Goal: Transaction & Acquisition: Purchase product/service

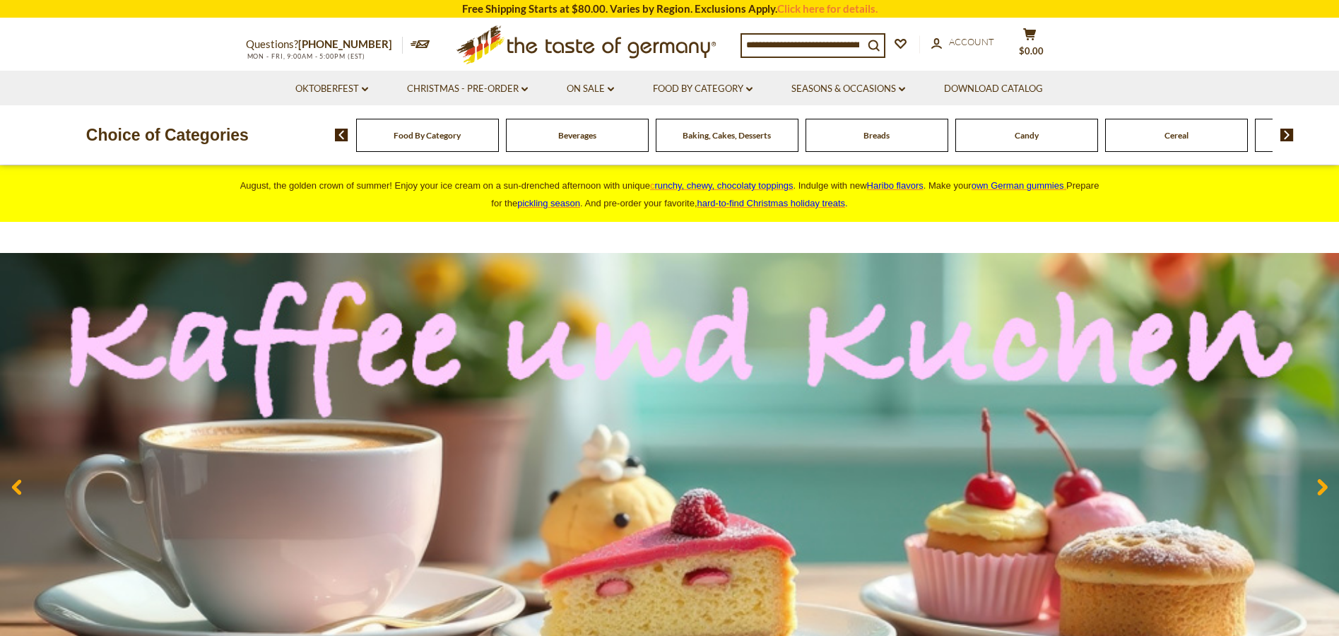
click at [749, 45] on input at bounding box center [803, 45] width 122 height 20
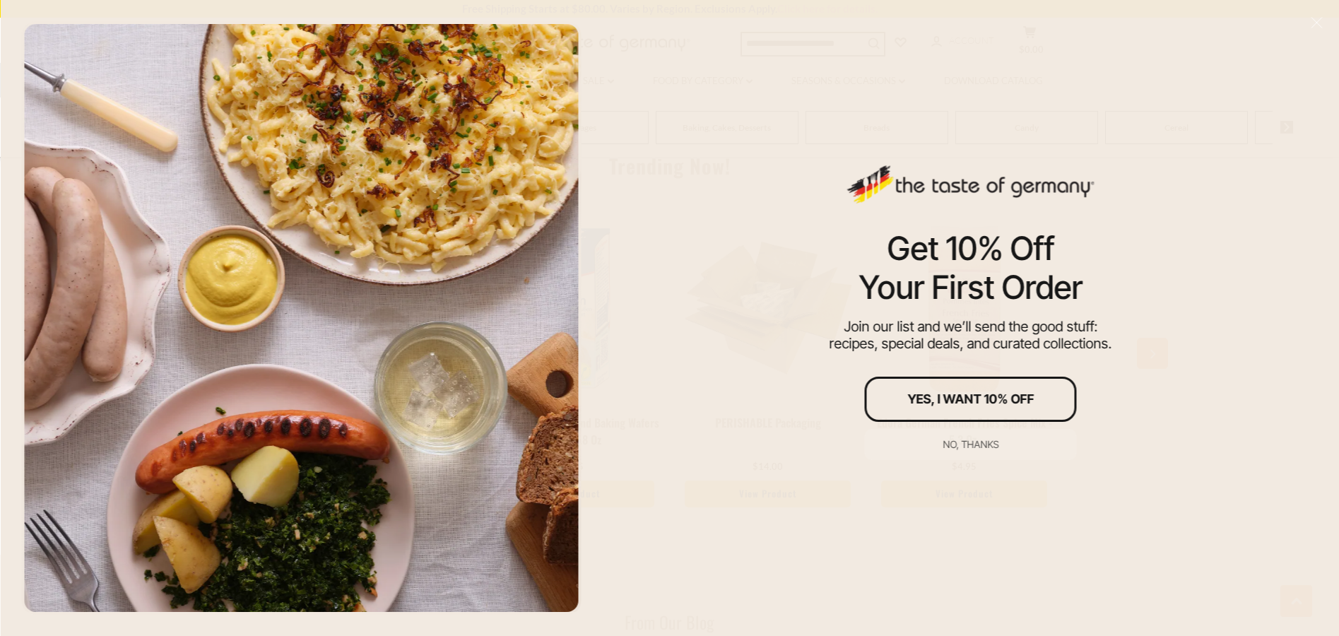
scroll to position [2190, 0]
click at [974, 448] on div "No, thanks" at bounding box center [970, 444] width 56 height 10
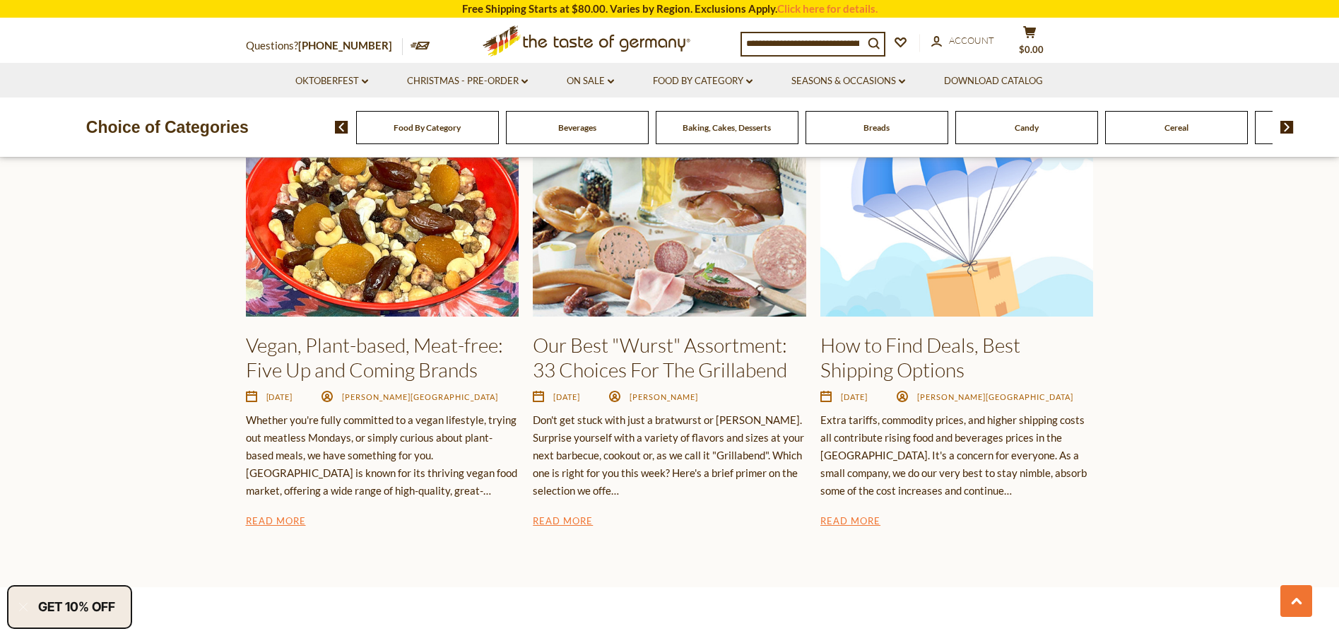
click at [761, 38] on input at bounding box center [803, 43] width 122 height 20
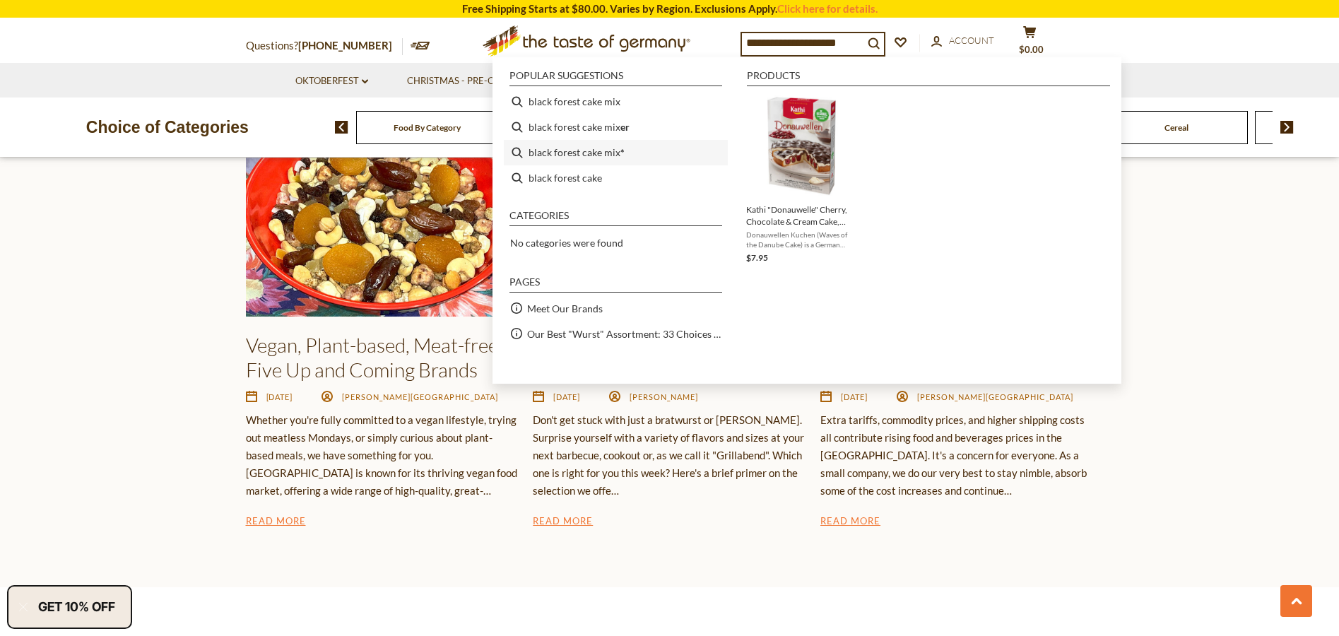
click at [517, 150] on li "black forest cake mix *" at bounding box center [616, 152] width 224 height 25
type input "**********"
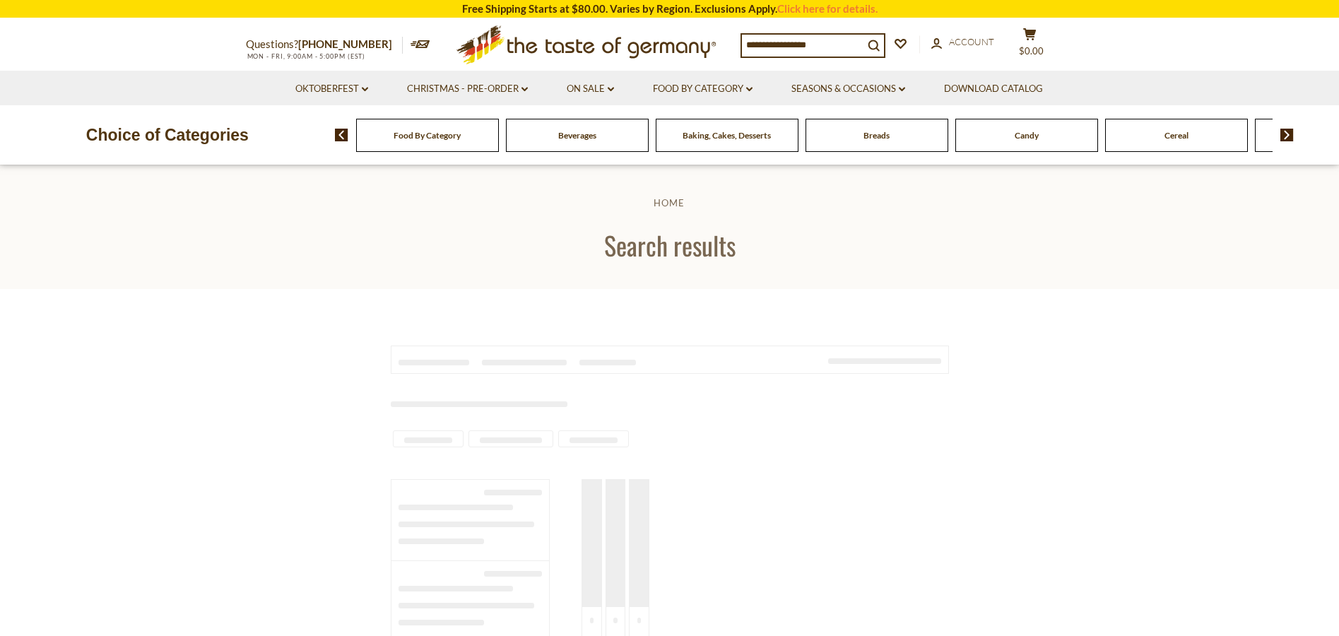
type input "**********"
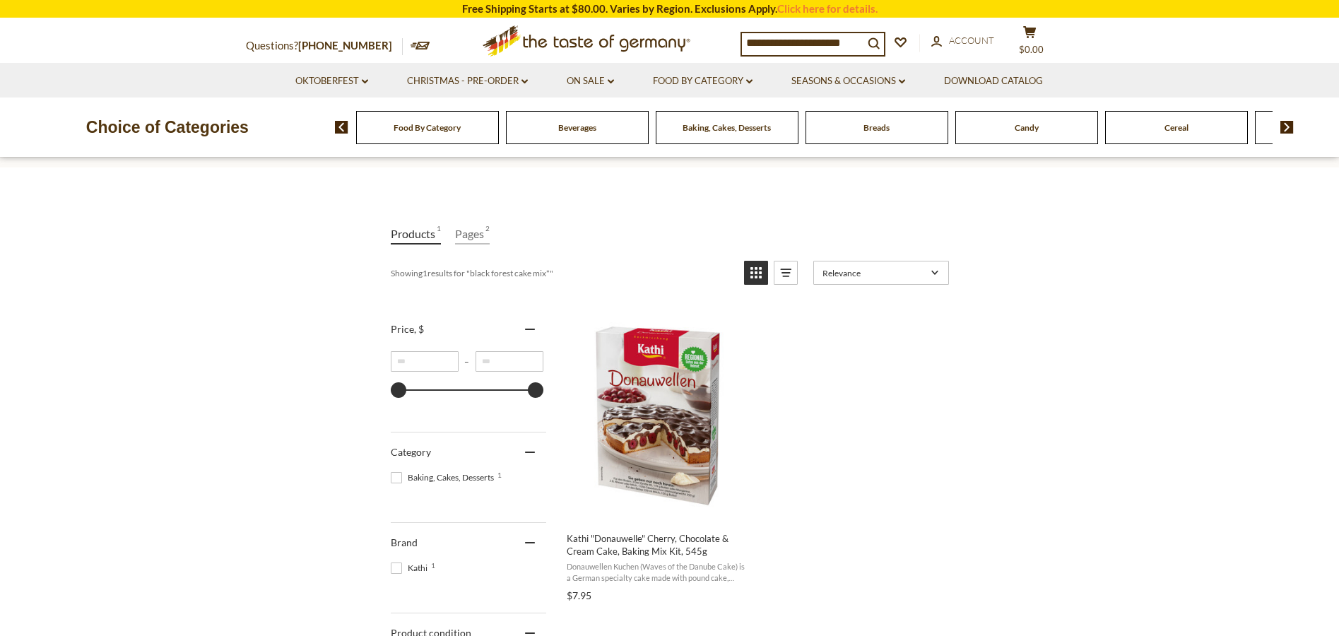
scroll to position [71, 0]
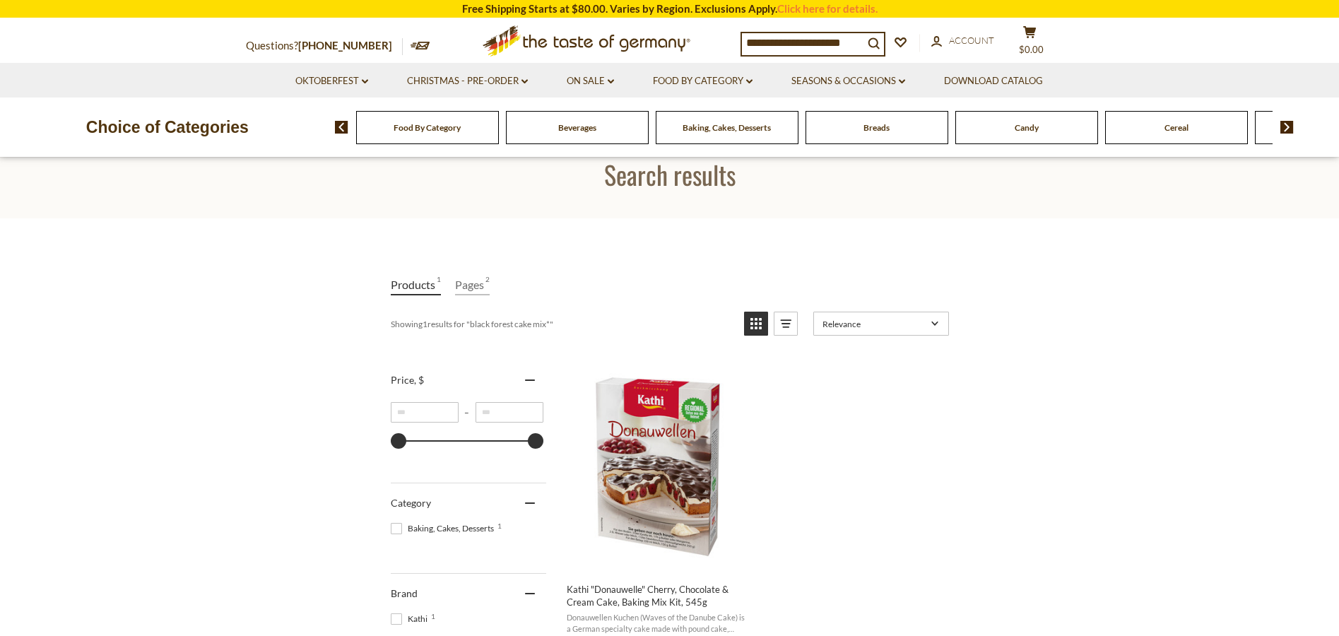
click at [759, 130] on span "Baking, Cakes, Desserts" at bounding box center [726, 127] width 88 height 11
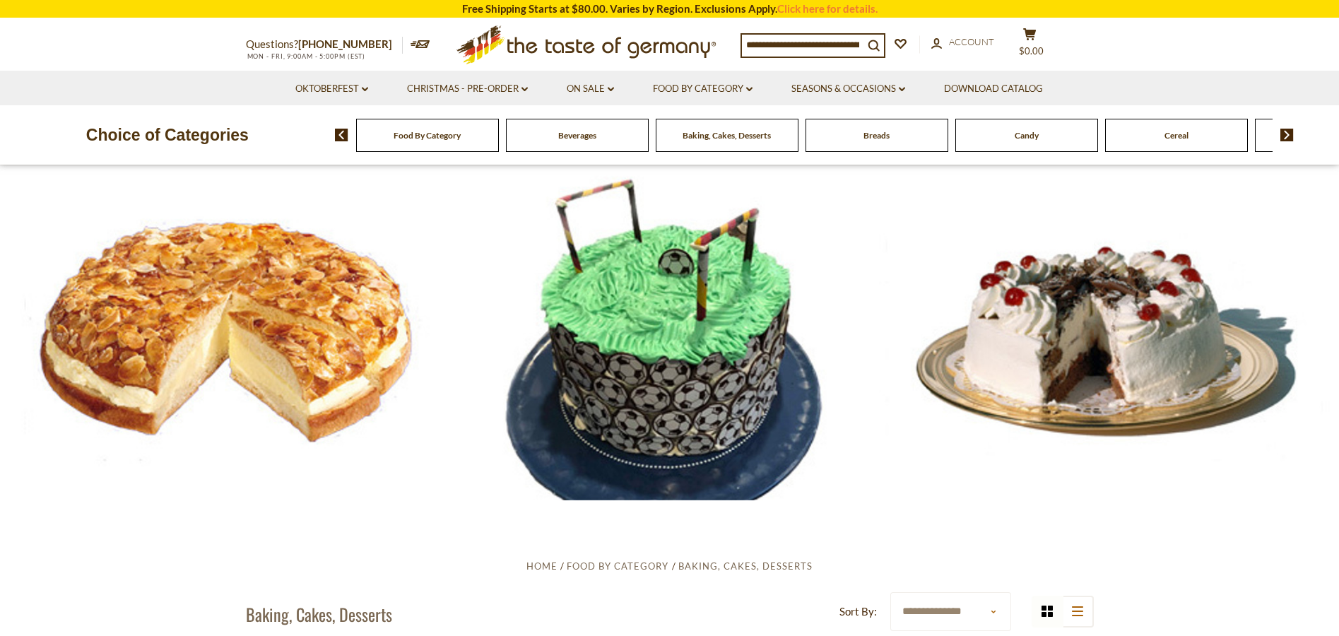
click at [1101, 308] on div at bounding box center [669, 332] width 1339 height 335
click at [1110, 326] on div at bounding box center [669, 332] width 1339 height 335
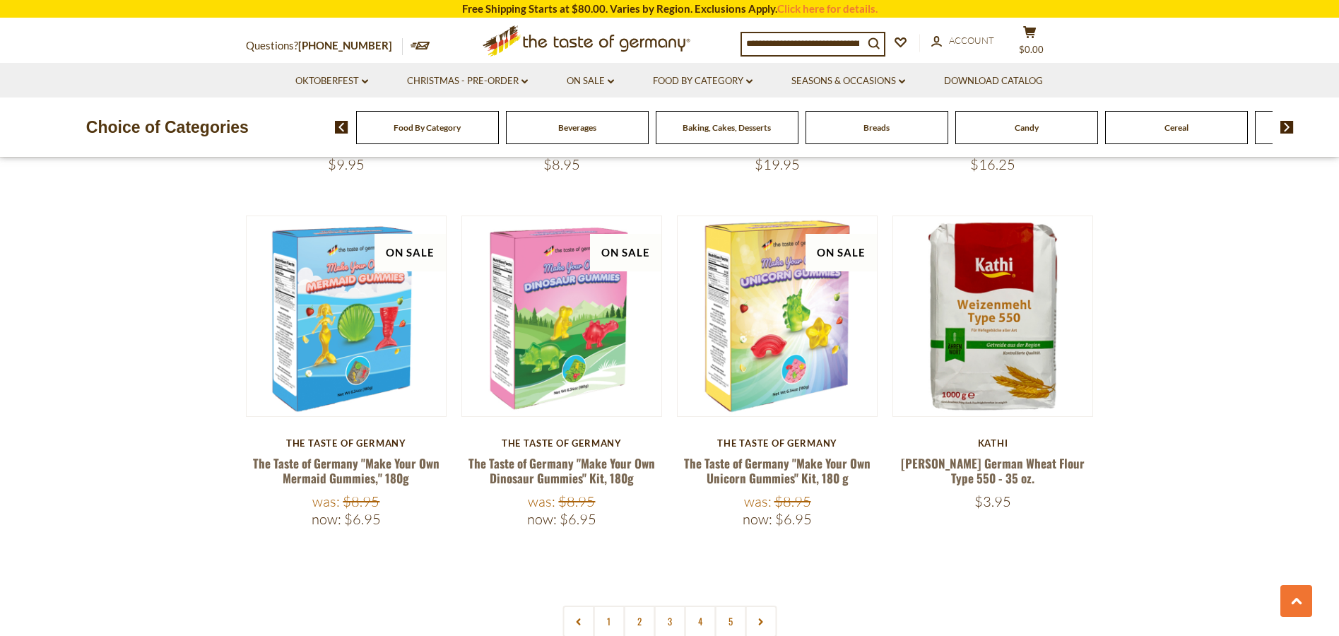
scroll to position [3179, 0]
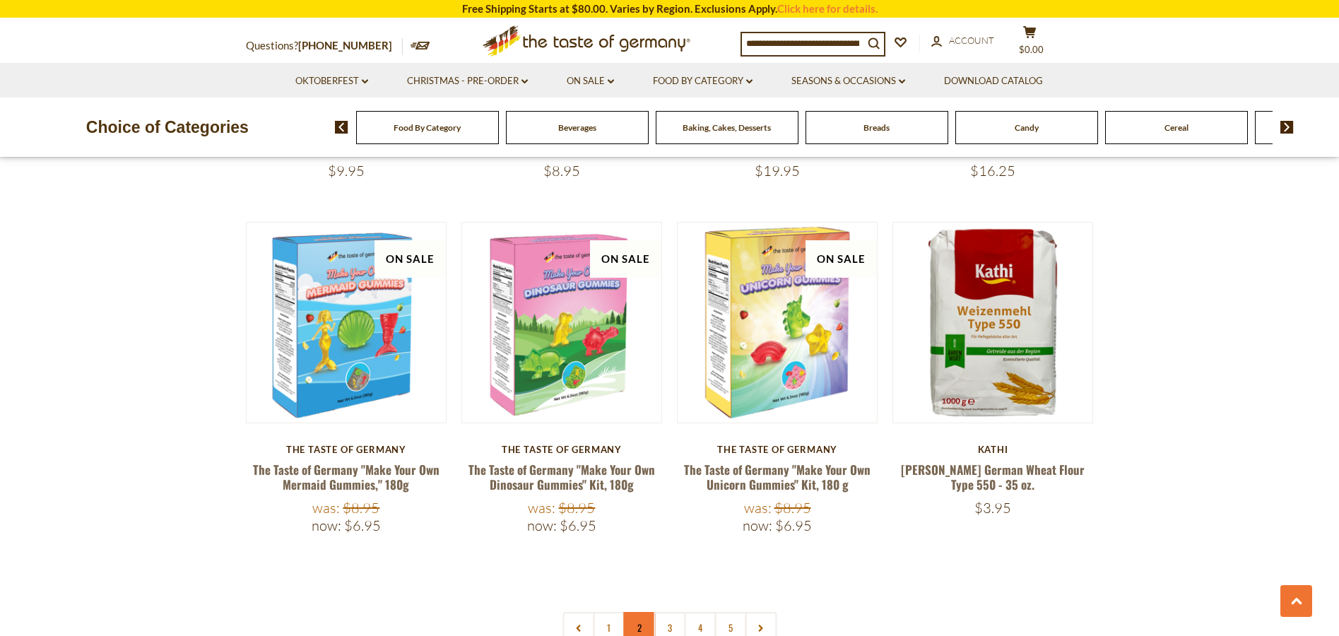
click at [631, 612] on link "2" at bounding box center [639, 628] width 32 height 32
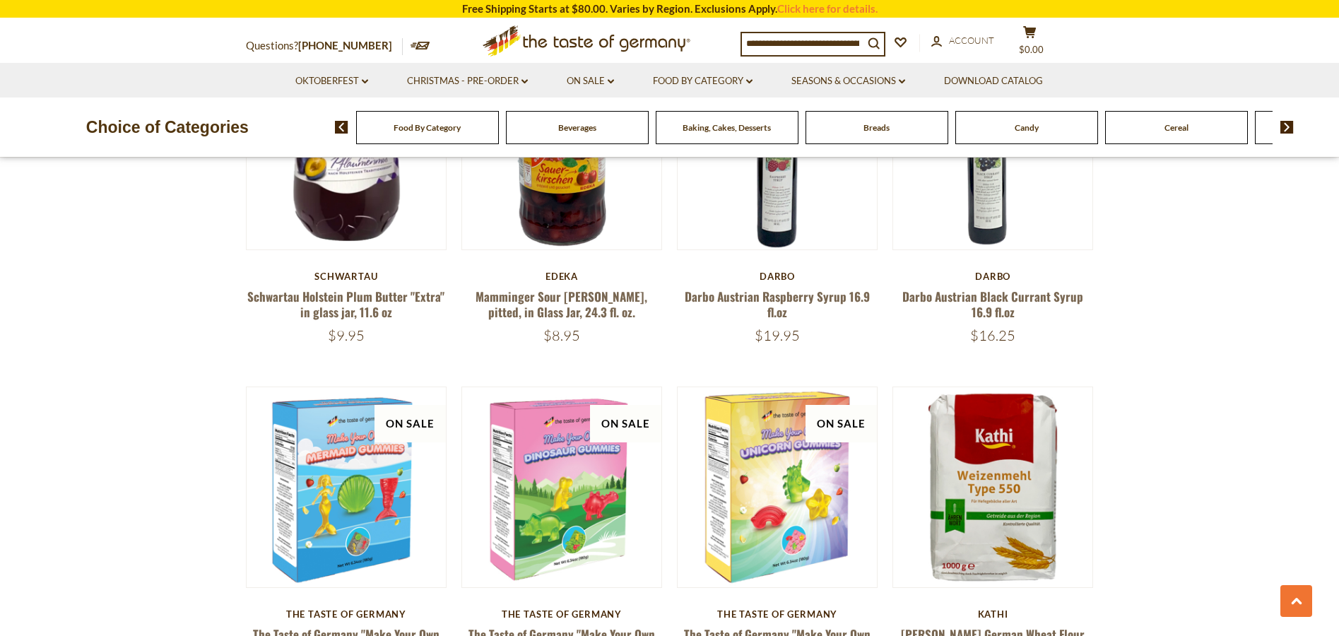
scroll to position [3206, 0]
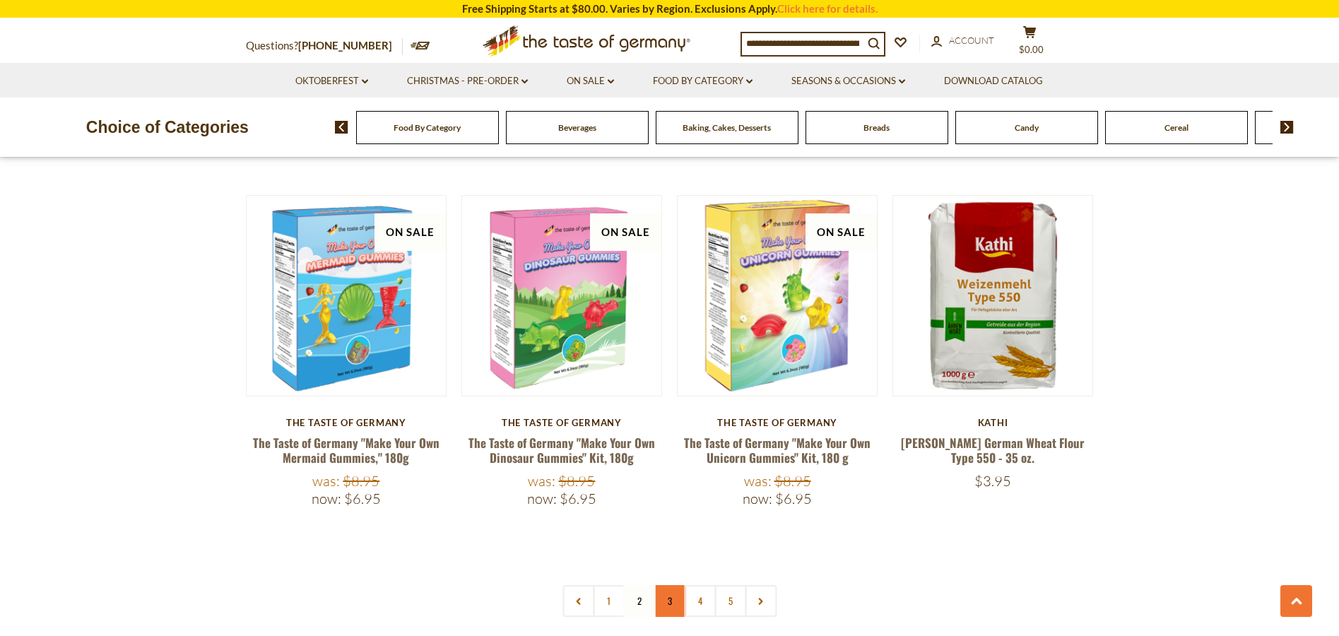
click at [670, 585] on link "3" at bounding box center [669, 601] width 32 height 32
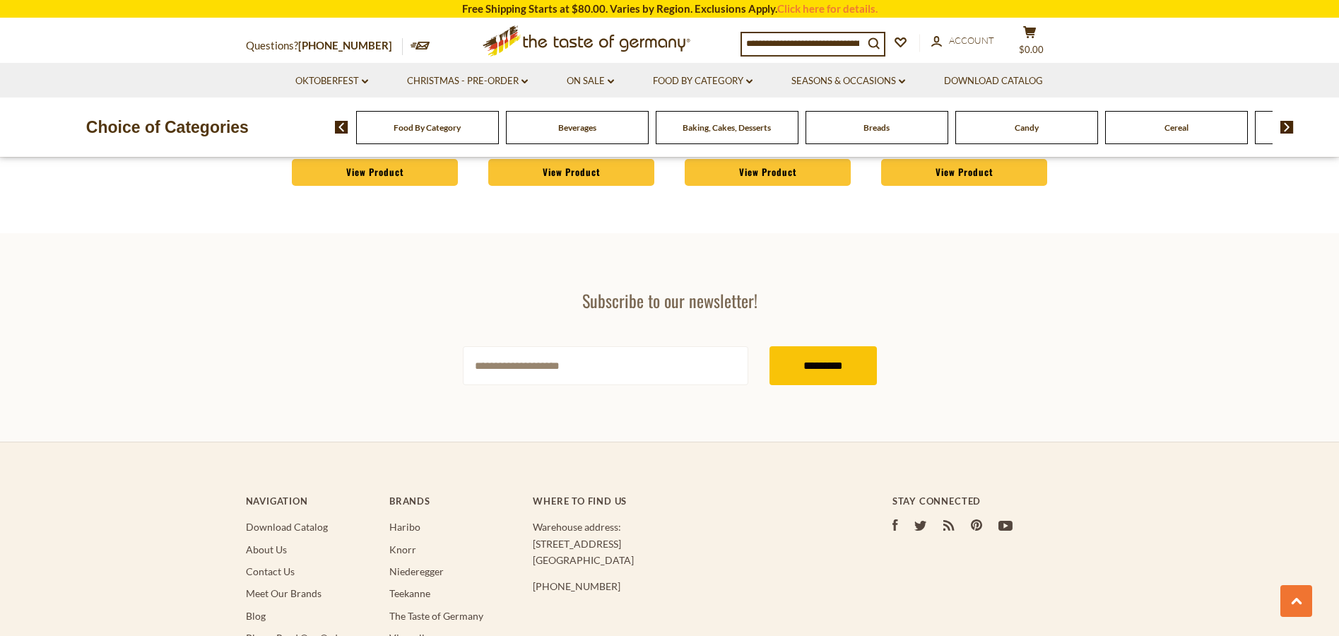
scroll to position [4124, 0]
